Goal: Check status: Check status

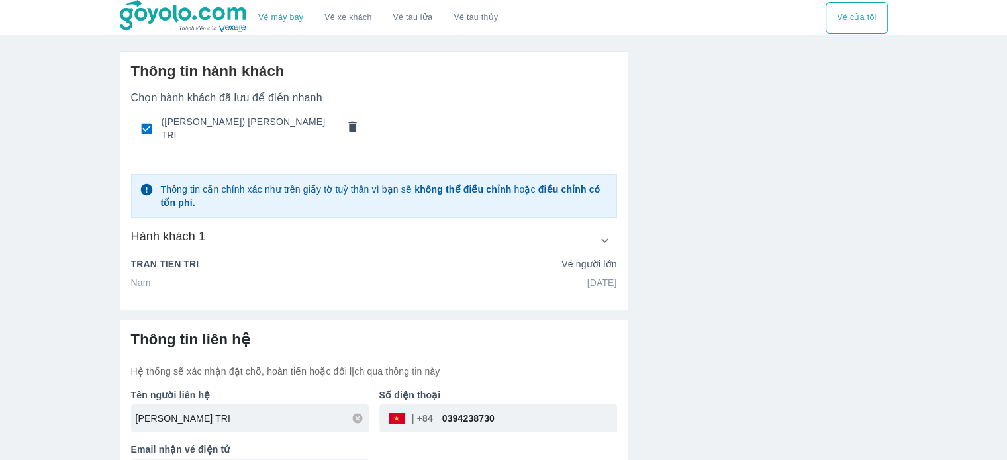
click at [350, 18] on link "Vé xe khách" at bounding box center [347, 18] width 47 height 10
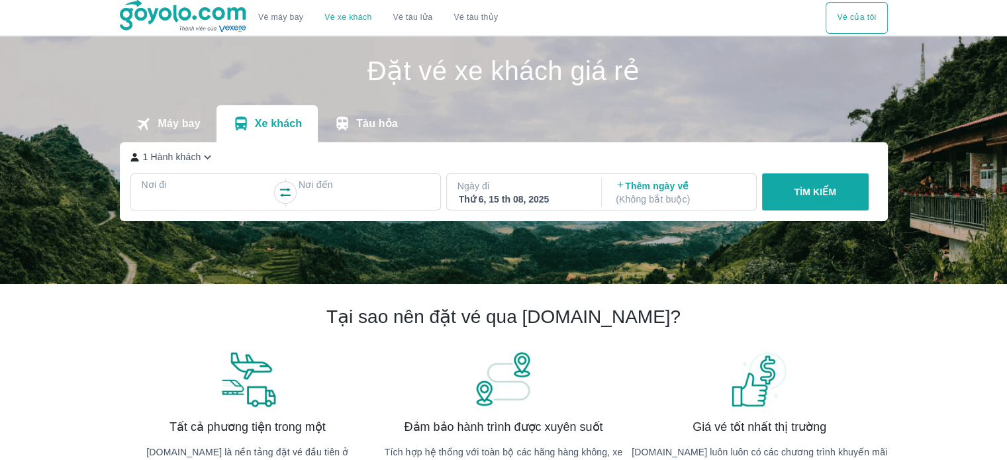
click at [866, 28] on button "Vé của tôi" at bounding box center [857, 18] width 62 height 32
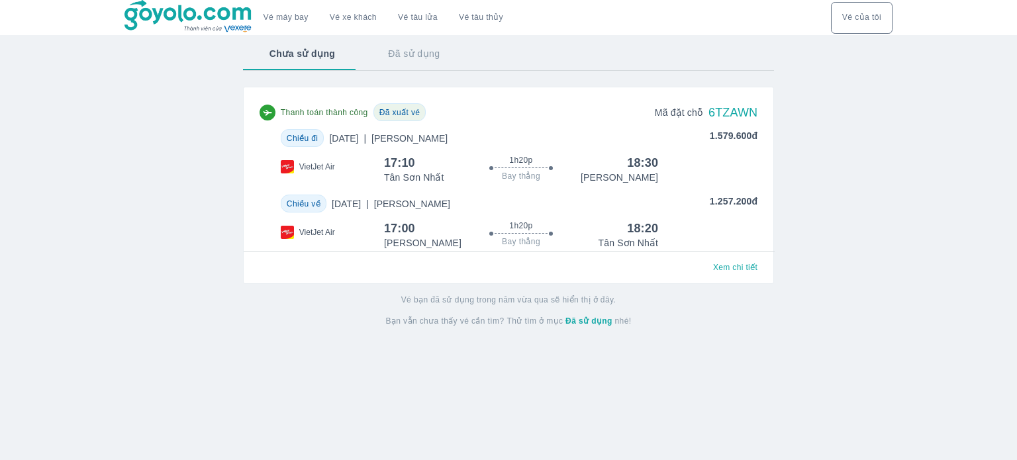
click at [385, 209] on span "[DATE] | Phổ Thông" at bounding box center [391, 203] width 119 height 13
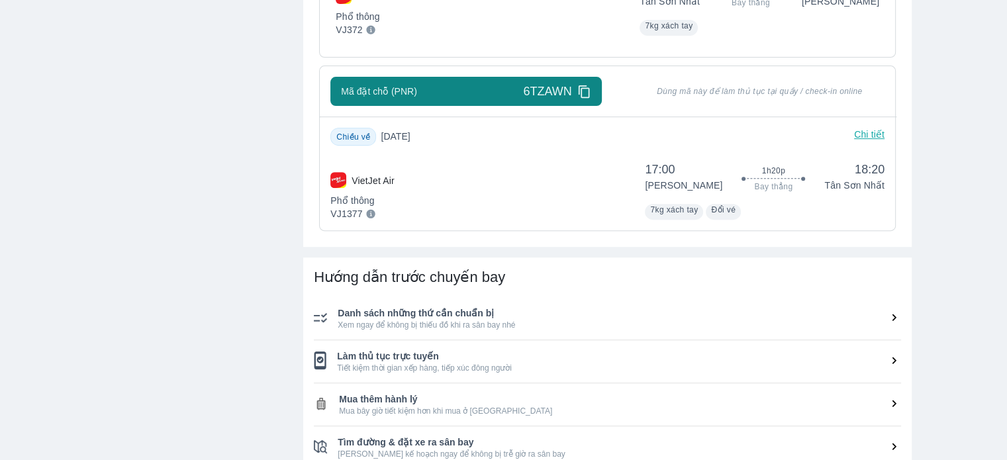
scroll to position [530, 0]
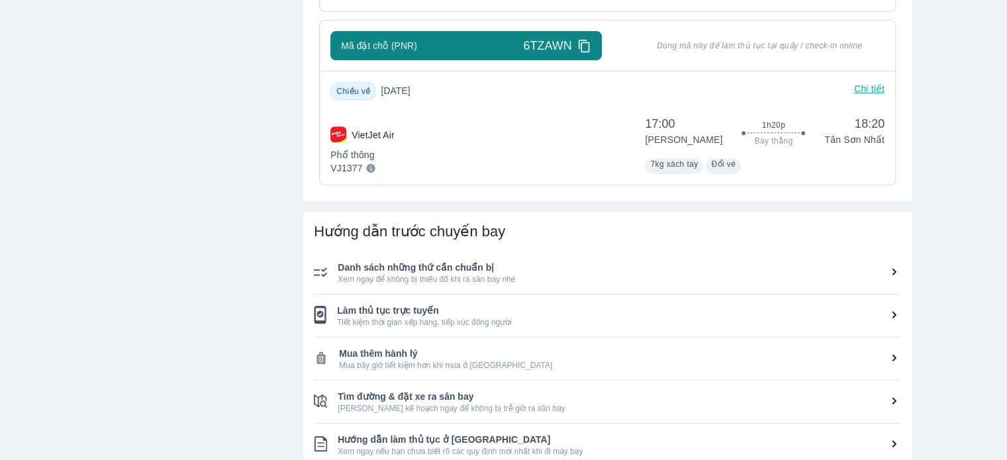
click at [407, 317] on span "Tiết kiệm thời gian xếp hàng, tiếp xúc đông người" at bounding box center [619, 322] width 564 height 11
click at [883, 318] on span "Tiết kiệm thời gian xếp hàng, tiếp xúc đông người" at bounding box center [619, 322] width 564 height 11
click at [890, 316] on icon at bounding box center [894, 315] width 14 height 14
click at [896, 315] on icon at bounding box center [894, 315] width 14 height 14
click at [410, 306] on span "Làm thủ tục trực tuyến" at bounding box center [619, 310] width 564 height 13
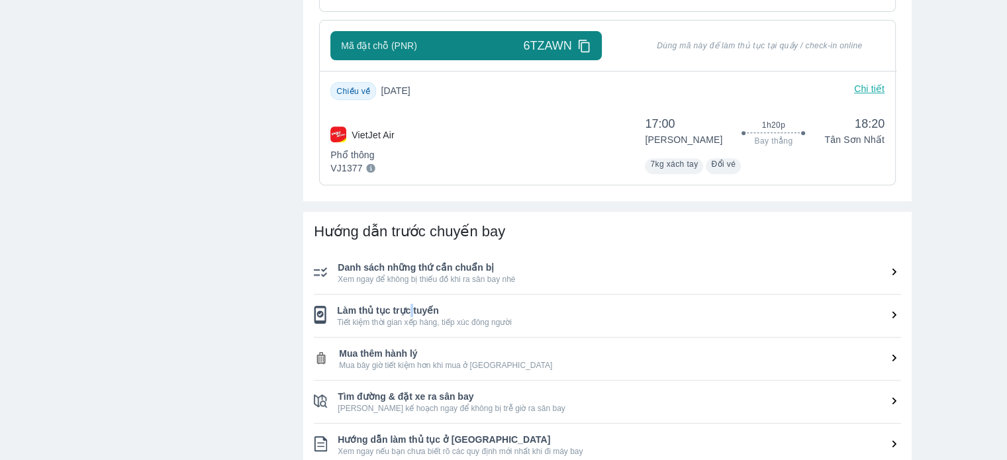
click at [410, 306] on span "Làm thủ tục trực tuyến" at bounding box center [619, 310] width 564 height 13
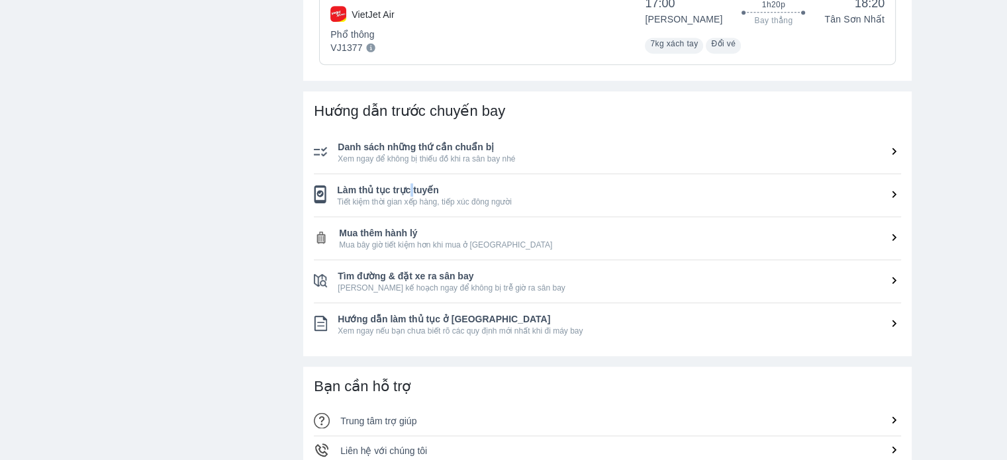
scroll to position [662, 0]
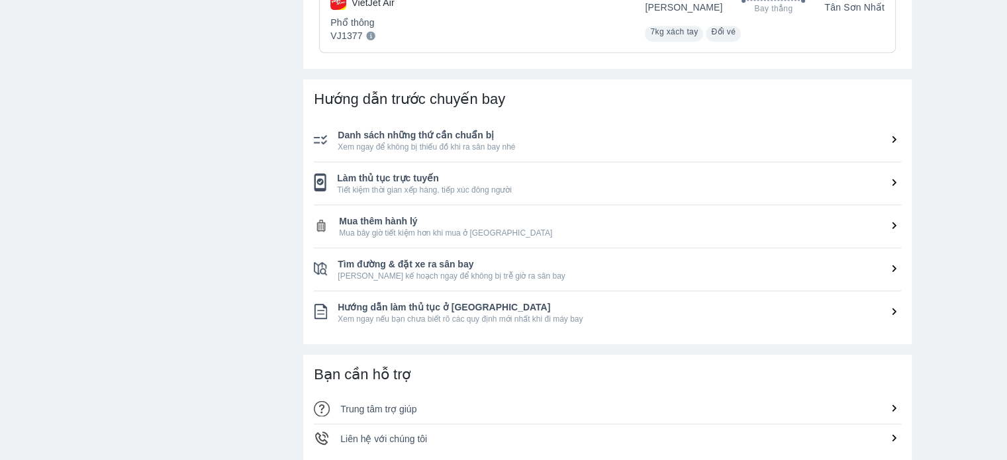
click at [478, 189] on span "Tiết kiệm thời gian xếp hàng, tiếp xúc đông người" at bounding box center [619, 190] width 564 height 11
click at [479, 188] on span "Tiết kiệm thời gian xếp hàng, tiếp xúc đông người" at bounding box center [619, 190] width 564 height 11
click at [395, 262] on span "Tìm đường & đặt xe ra sân bay" at bounding box center [619, 264] width 563 height 13
click at [380, 224] on span "Mua thêm hành lý" at bounding box center [620, 221] width 562 height 13
click at [388, 130] on span "Danh sách những thứ cần chuẩn bị" at bounding box center [619, 134] width 563 height 13
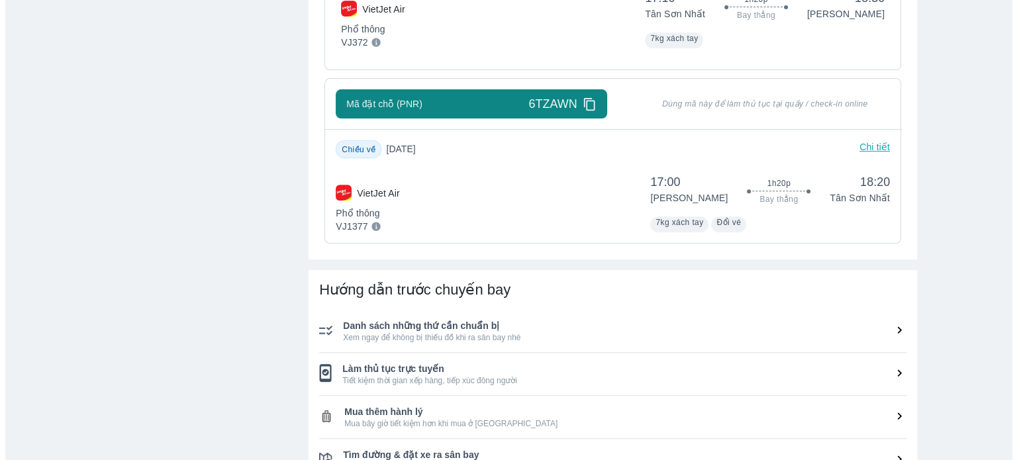
scroll to position [463, 0]
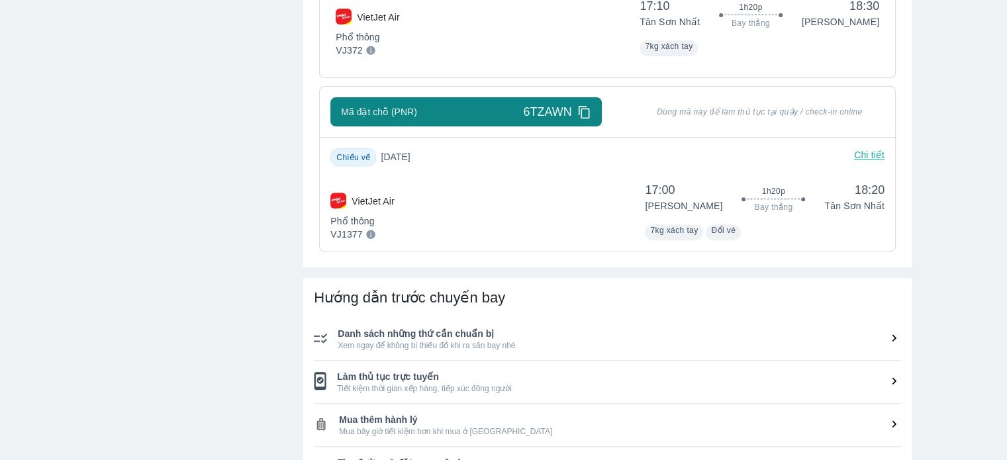
click at [481, 212] on div "VietJet Air Phổ thông VJ1377 17:00 [PERSON_NAME] 1h20p Bay thẳng 18:20 Tân Sơn …" at bounding box center [607, 209] width 554 height 64
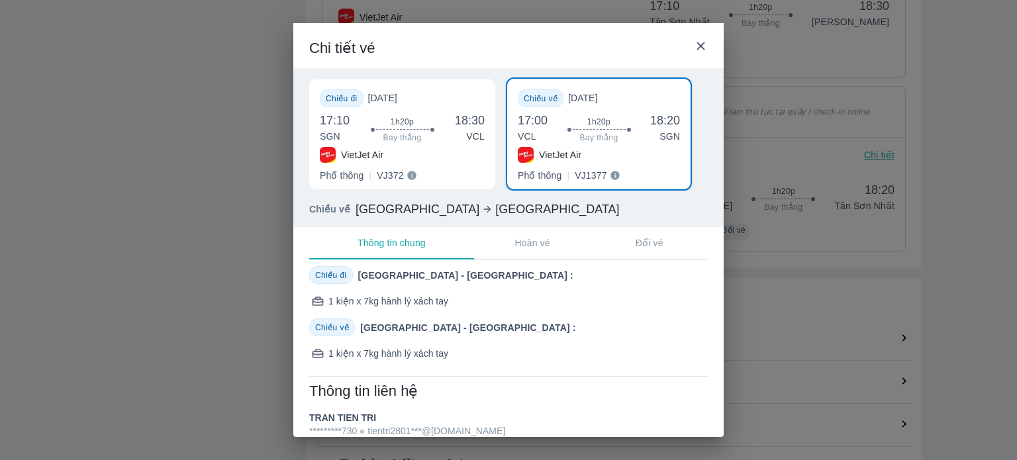
scroll to position [91, 0]
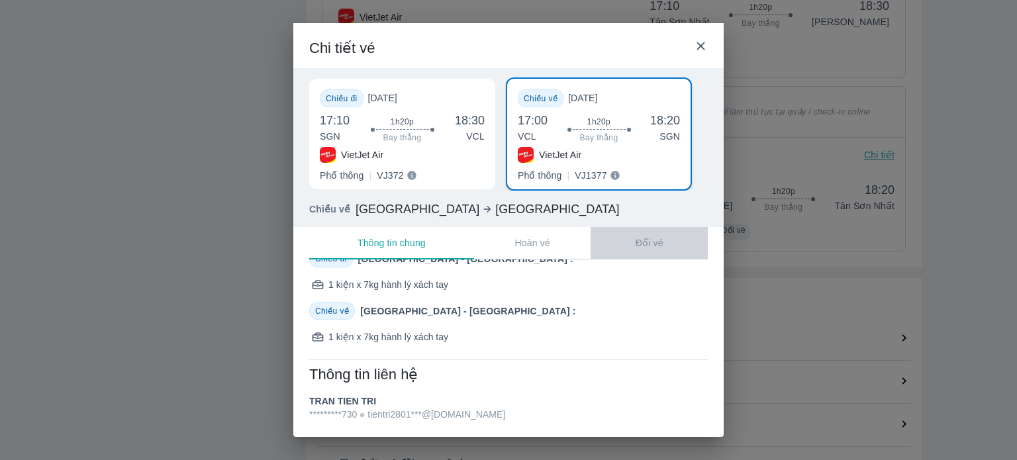
click at [636, 238] on p "Đổi vé" at bounding box center [650, 242] width 28 height 13
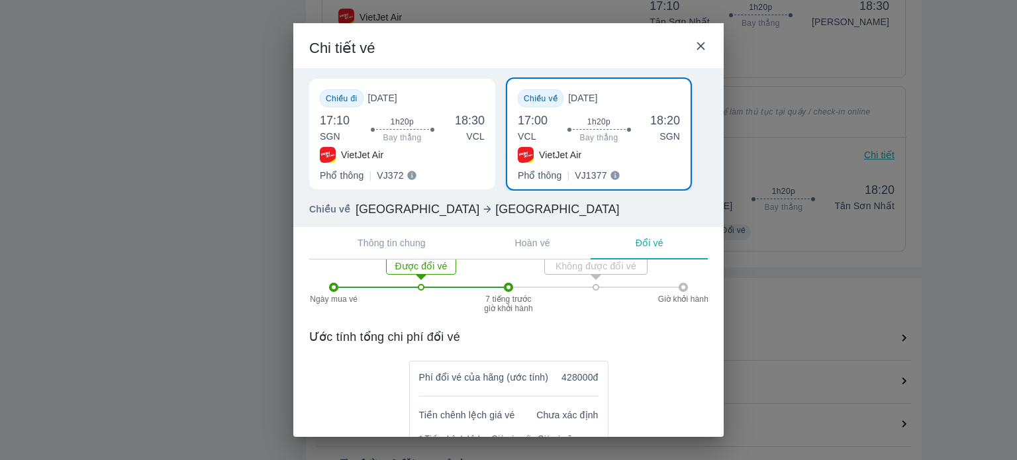
click at [527, 254] on button "Hoàn vé" at bounding box center [532, 243] width 117 height 32
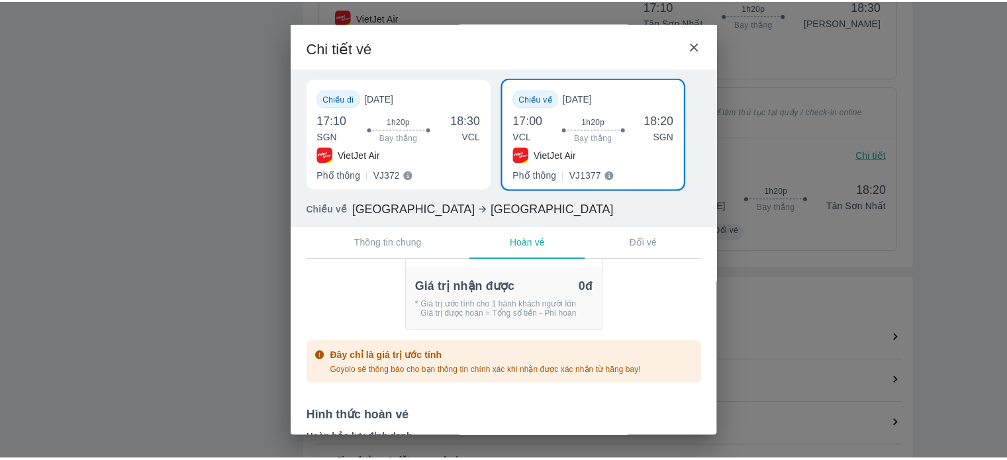
scroll to position [422, 0]
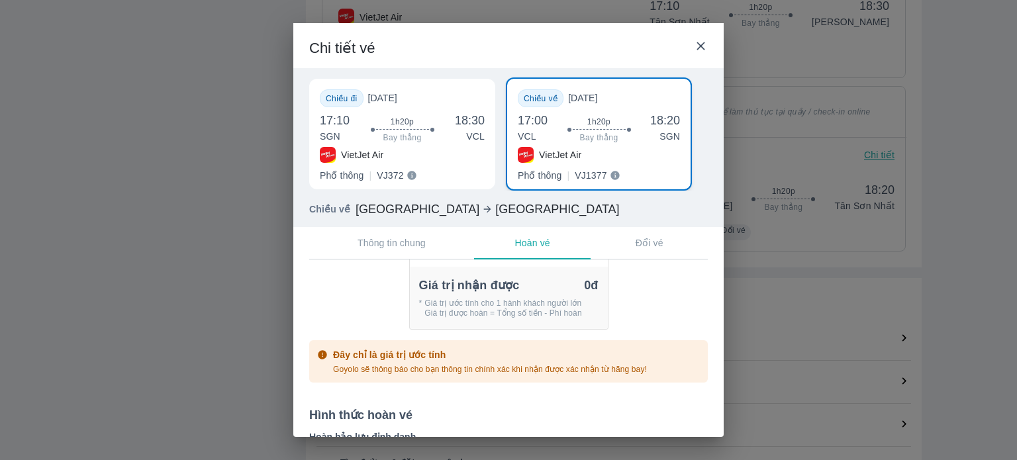
click at [704, 36] on div "Chi tiết vé" at bounding box center [508, 45] width 430 height 45
click at [702, 40] on icon at bounding box center [701, 46] width 14 height 14
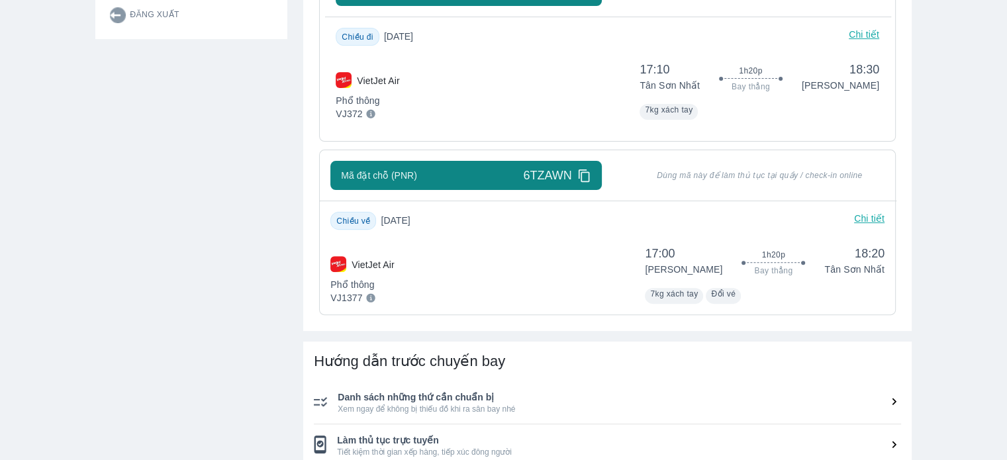
scroll to position [397, 0]
